Goal: Register for event/course

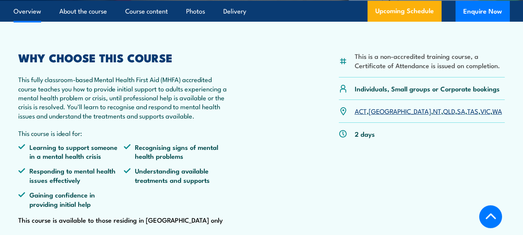
scroll to position [204, 0]
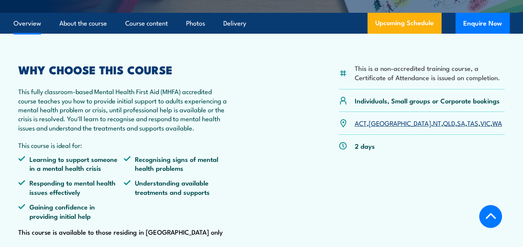
drag, startPoint x: 527, startPoint y: 82, endPoint x: 518, endPoint y: 54, distance: 29.6
click at [520, 34] on section "Overview About the course Course content Photos Delivery Upcoming Schedule Enqu…" at bounding box center [261, 23] width 523 height 21
click at [480, 128] on link "VIC" at bounding box center [485, 122] width 10 height 9
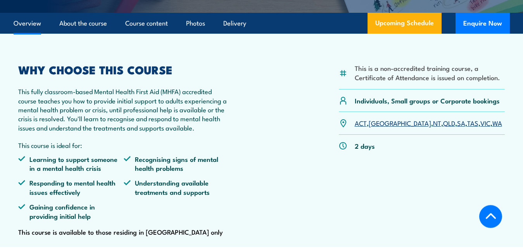
click at [480, 128] on link "VIC" at bounding box center [485, 122] width 10 height 9
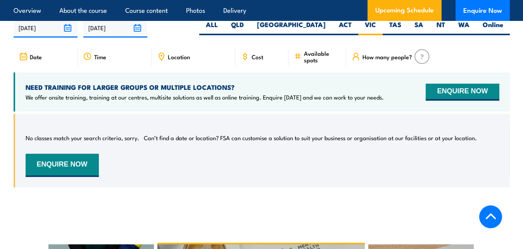
scroll to position [1370, 0]
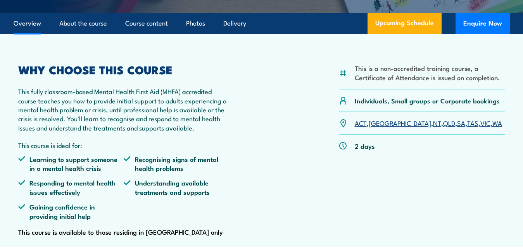
scroll to position [204, 0]
click at [413, 34] on link "Upcoming Schedule" at bounding box center [405, 23] width 74 height 21
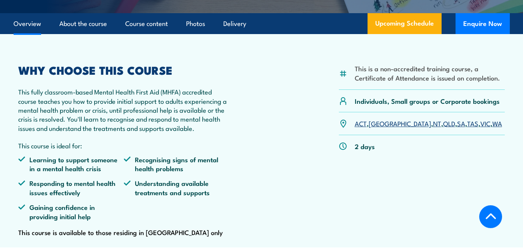
scroll to position [204, 0]
